Goal: Transaction & Acquisition: Purchase product/service

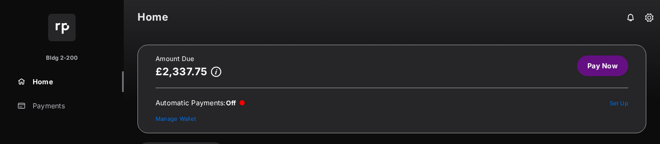
click at [613, 69] on link "Pay Now" at bounding box center [602, 65] width 51 height 21
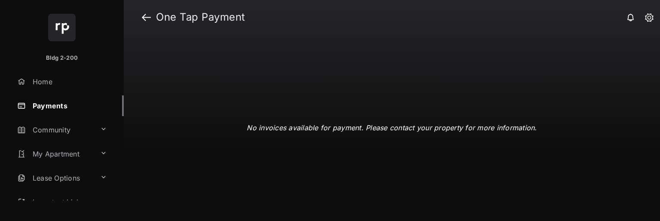
click at [38, 110] on link "Payments" at bounding box center [69, 105] width 110 height 21
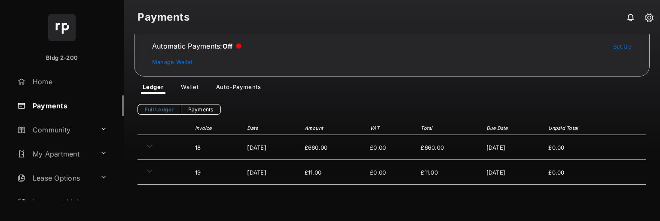
scroll to position [70, 0]
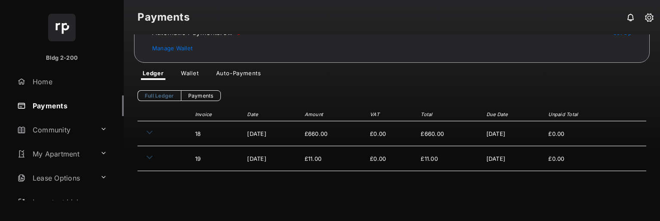
click at [149, 132] on td at bounding box center [163, 133] width 53 height 25
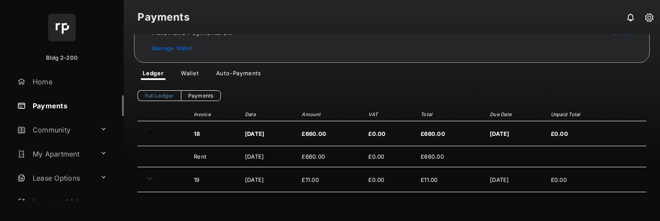
click at [149, 132] on td at bounding box center [163, 133] width 52 height 25
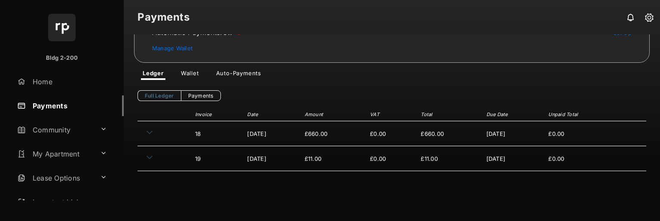
scroll to position [27, 0]
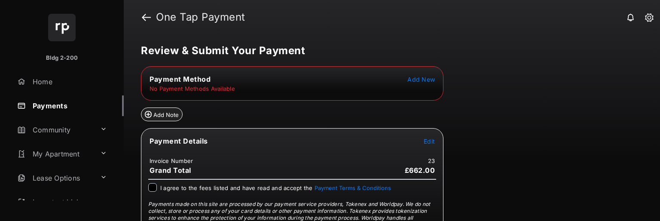
click at [411, 80] on span "Add New" at bounding box center [420, 79] width 27 height 7
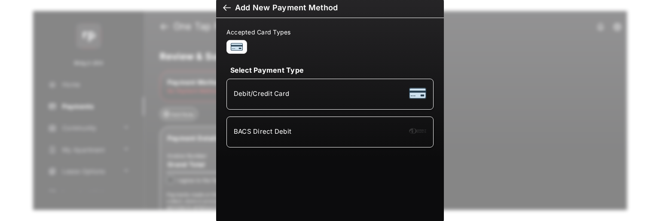
click at [288, 97] on div "Debit/Credit Card" at bounding box center [330, 94] width 192 height 16
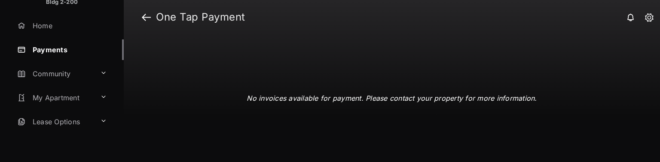
scroll to position [86, 0]
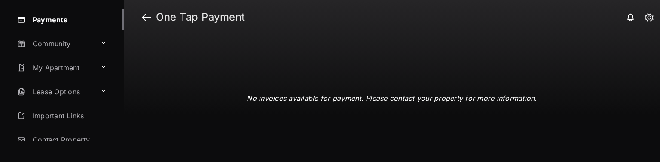
click at [57, 22] on link "Payments" at bounding box center [69, 19] width 110 height 21
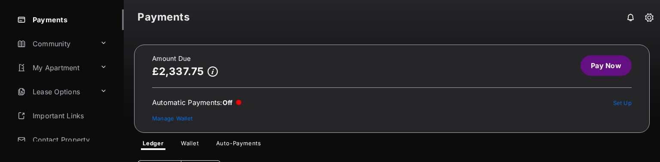
click at [594, 59] on link "Pay Now" at bounding box center [605, 65] width 51 height 21
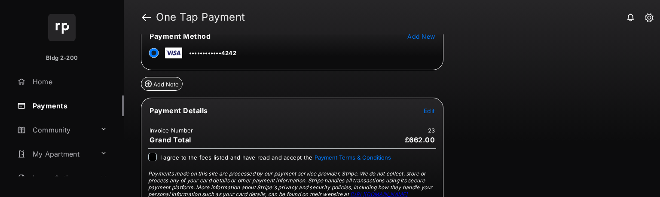
scroll to position [77, 0]
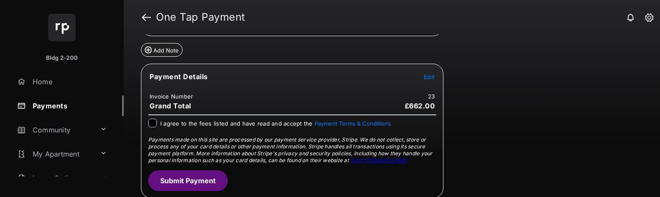
click at [179, 120] on span "I agree to the fees listed and have read and accept the Payment Terms & Conditi…" at bounding box center [275, 123] width 231 height 7
click at [428, 74] on span "Edit" at bounding box center [428, 76] width 11 height 7
select select "*****"
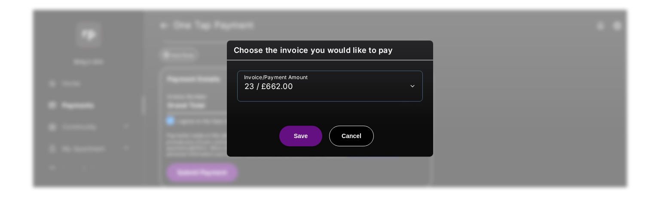
click at [366, 86] on select "**********" at bounding box center [330, 85] width 186 height 31
click at [237, 70] on select "**********" at bounding box center [330, 85] width 186 height 31
click at [306, 129] on button "Save" at bounding box center [300, 135] width 43 height 21
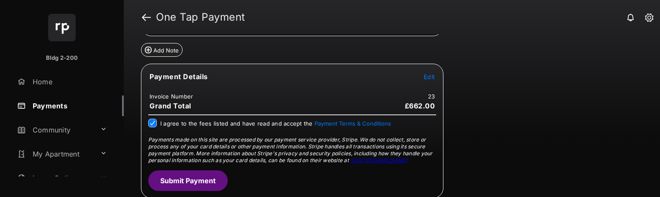
click at [200, 172] on button "Submit Payment" at bounding box center [187, 180] width 79 height 21
